Goal: Book appointment/travel/reservation

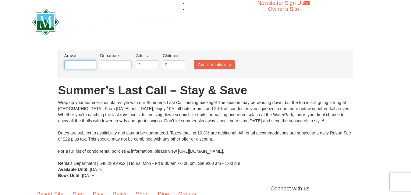
click at [91, 65] on input "text" at bounding box center [80, 64] width 32 height 9
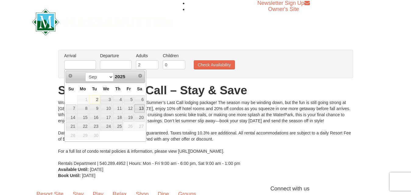
click at [141, 109] on link "13" at bounding box center [139, 109] width 10 height 9
type input "[DATE]"
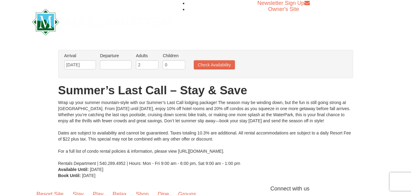
drag, startPoint x: 112, startPoint y: 60, endPoint x: 112, endPoint y: 64, distance: 3.7
click at [112, 64] on li "Departure Please format dates MM/DD/YYYY Please format dates MM/DD/YYYY" at bounding box center [115, 63] width 35 height 20
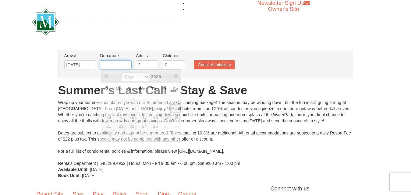
click at [112, 64] on input "text" at bounding box center [116, 64] width 32 height 9
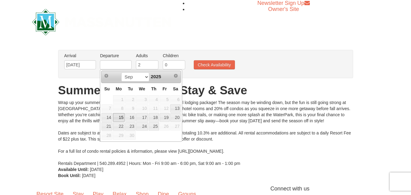
click at [119, 117] on link "15" at bounding box center [119, 117] width 12 height 9
type input "[DATE]"
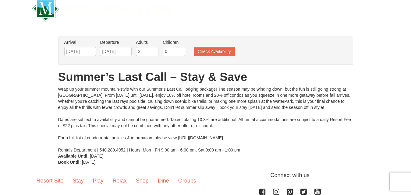
scroll to position [9, 0]
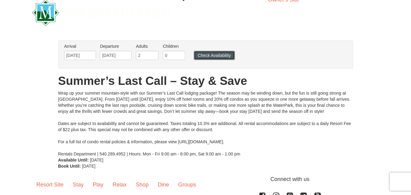
click at [207, 54] on button "Check Availability" at bounding box center [214, 55] width 41 height 9
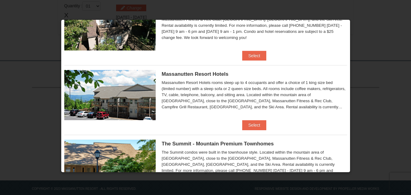
scroll to position [166, 0]
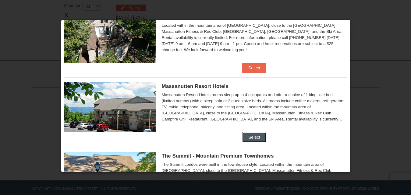
click at [255, 136] on button "Select" at bounding box center [254, 138] width 24 height 10
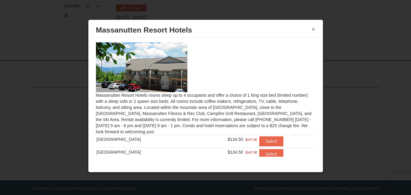
click at [314, 28] on button "×" at bounding box center [314, 29] width 4 height 6
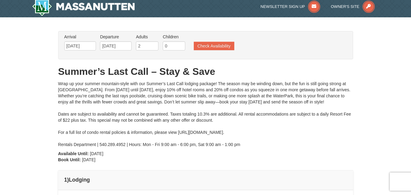
scroll to position [0, 0]
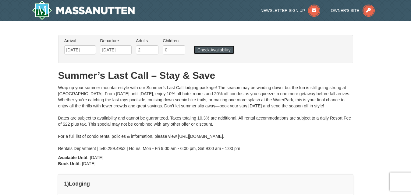
click at [209, 51] on button "Check Availability" at bounding box center [214, 50] width 41 height 9
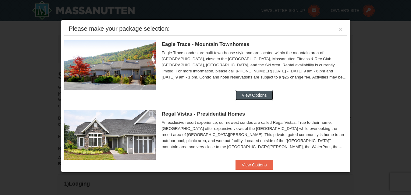
click at [256, 93] on button "View Options" at bounding box center [254, 96] width 37 height 10
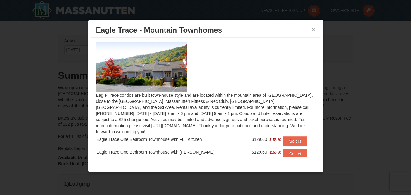
click at [312, 28] on button "×" at bounding box center [314, 29] width 4 height 6
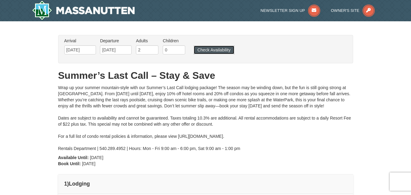
click at [221, 52] on button "Check Availability" at bounding box center [214, 50] width 41 height 9
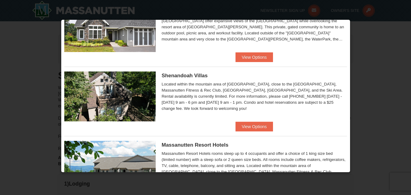
scroll to position [110, 0]
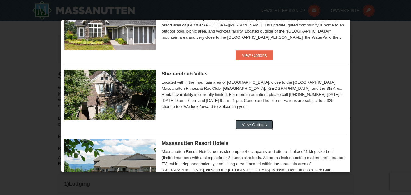
click at [263, 126] on button "View Options" at bounding box center [254, 125] width 37 height 10
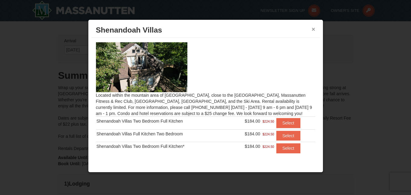
click at [314, 30] on button "×" at bounding box center [314, 29] width 4 height 6
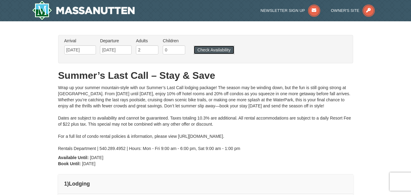
click at [217, 48] on button "Check Availability" at bounding box center [214, 50] width 41 height 9
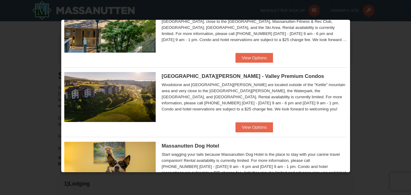
scroll to position [317, 0]
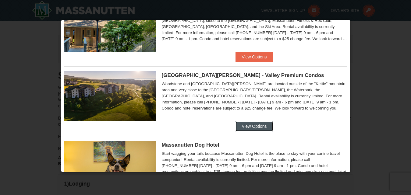
click at [264, 131] on button "View Options" at bounding box center [254, 127] width 37 height 10
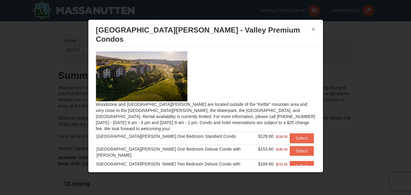
click at [312, 30] on button "×" at bounding box center [314, 29] width 4 height 6
